Goal: Navigation & Orientation: Understand site structure

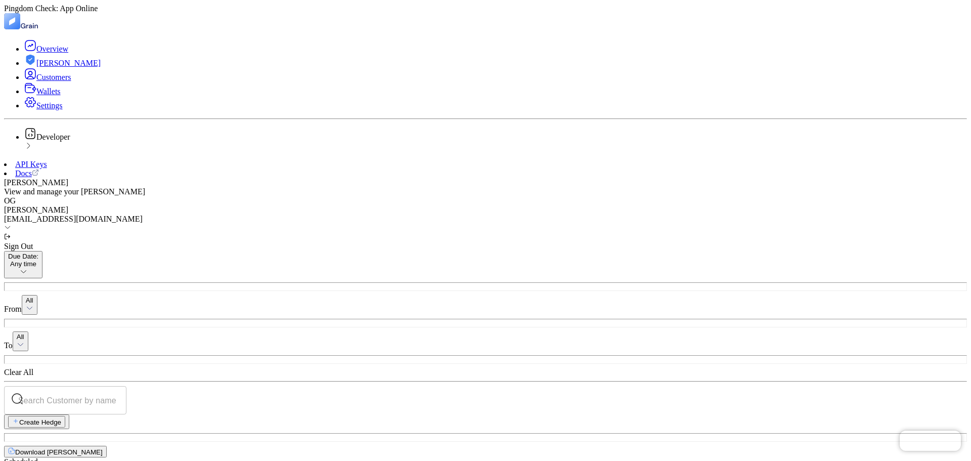
click at [909, 205] on div "[PERSON_NAME]" at bounding box center [485, 209] width 963 height 9
click at [754, 178] on div "[PERSON_NAME] View and manage your hedges OG [PERSON_NAME] [PERSON_NAME][EMAIL_…" at bounding box center [485, 214] width 963 height 73
click at [950, 178] on div "[PERSON_NAME] View and manage your hedges OG [PERSON_NAME] [PERSON_NAME][EMAIL_…" at bounding box center [485, 214] width 963 height 73
click at [11, 223] on icon at bounding box center [7, 226] width 7 height 7
click at [32, 150] on icon at bounding box center [28, 146] width 8 height 8
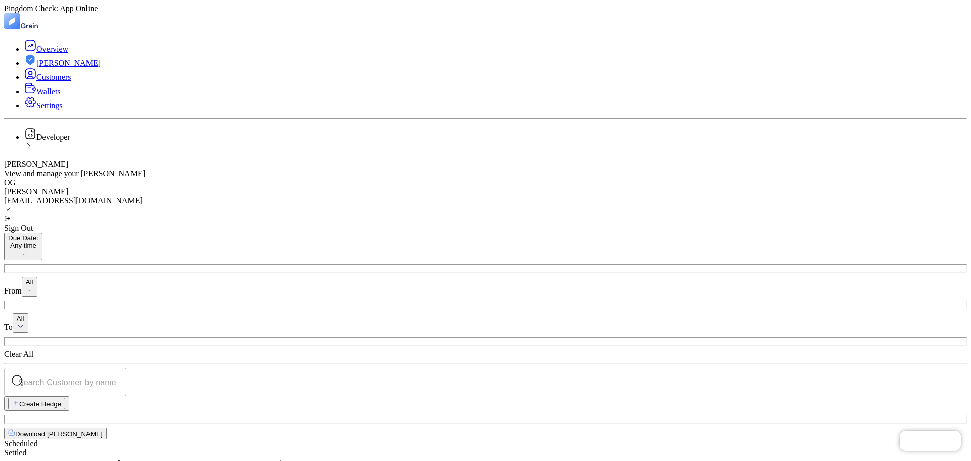
click at [32, 150] on icon at bounding box center [28, 146] width 8 height 8
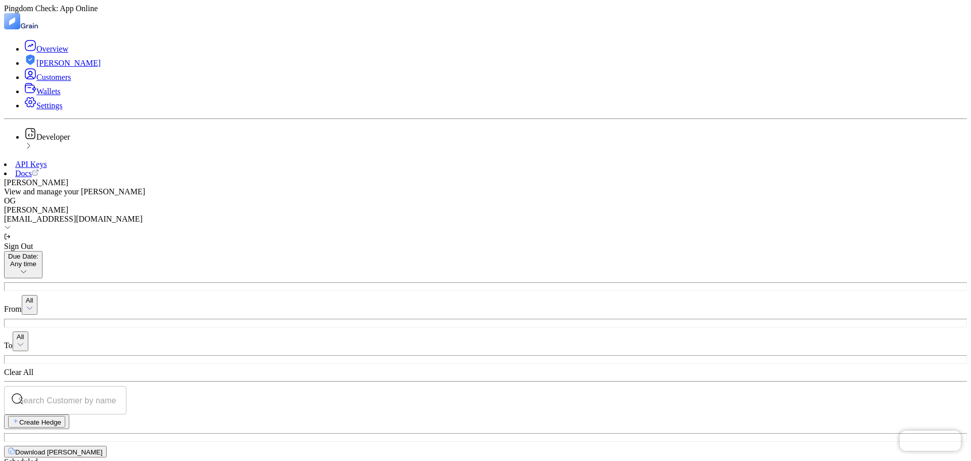
click at [55, 110] on link "Settings" at bounding box center [43, 105] width 38 height 9
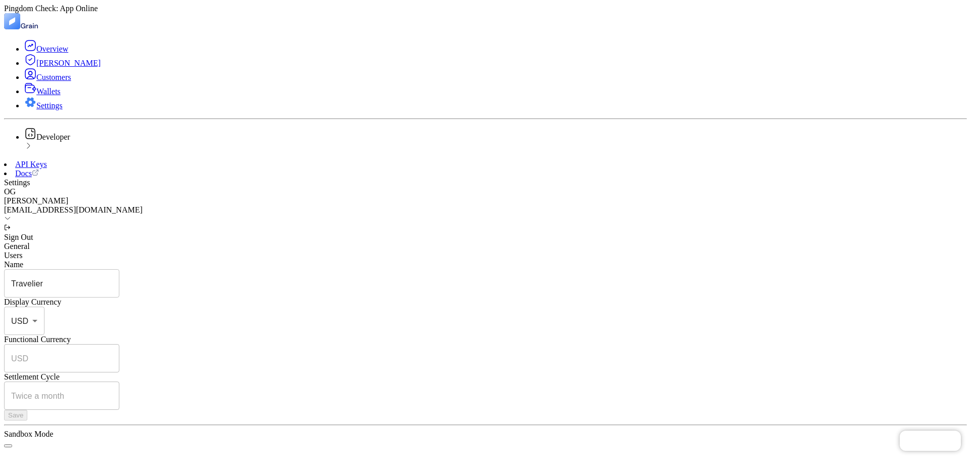
click at [43, 96] on li "Wallets" at bounding box center [495, 89] width 942 height 14
click at [36, 96] on span "Wallets" at bounding box center [48, 91] width 24 height 9
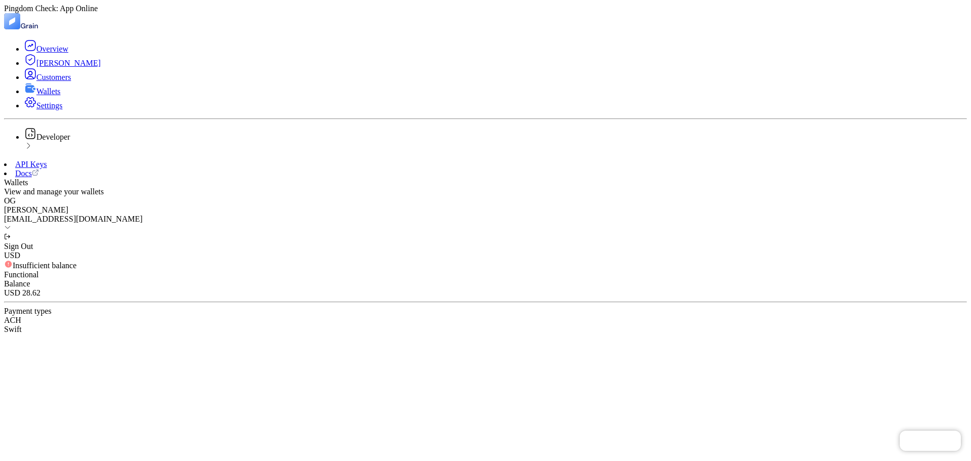
click at [46, 81] on span "Customers" at bounding box center [53, 77] width 34 height 9
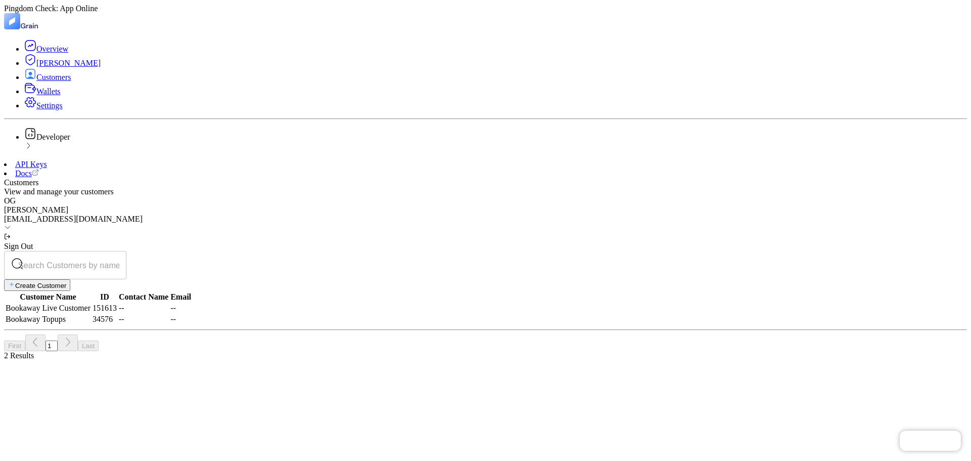
click at [55, 68] on li "[PERSON_NAME]" at bounding box center [495, 61] width 942 height 14
click at [25, 67] on link "[PERSON_NAME]" at bounding box center [62, 63] width 76 height 9
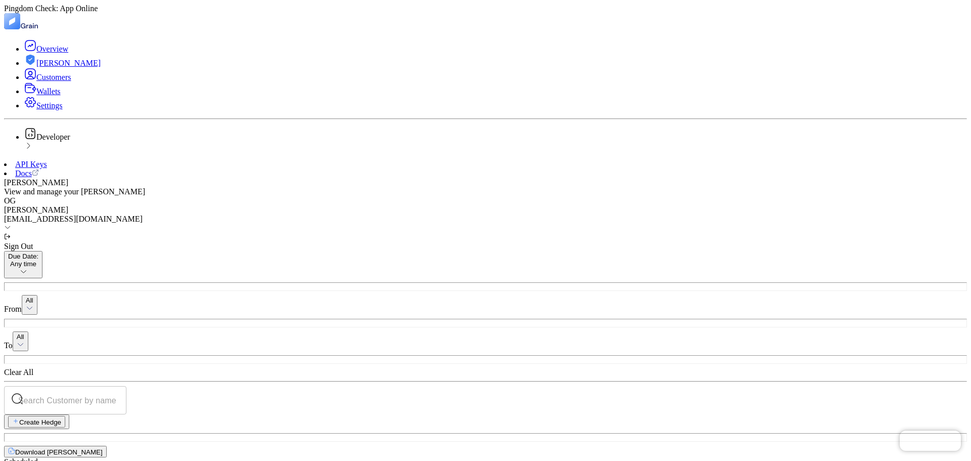
click at [46, 96] on li "Wallets" at bounding box center [495, 89] width 942 height 14
click at [39, 96] on span "Wallets" at bounding box center [48, 91] width 24 height 9
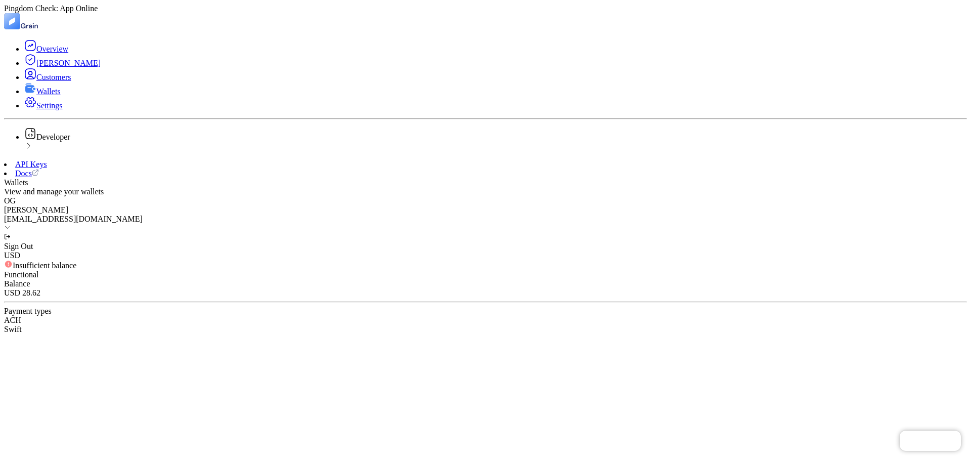
click at [36, 103] on ul "Overview [PERSON_NAME] Customers Wallets Settings" at bounding box center [485, 74] width 963 height 71
click at [35, 82] on li "Customers" at bounding box center [495, 75] width 942 height 14
click at [36, 81] on span "Customers" at bounding box center [53, 77] width 34 height 9
